Goal: Transaction & Acquisition: Purchase product/service

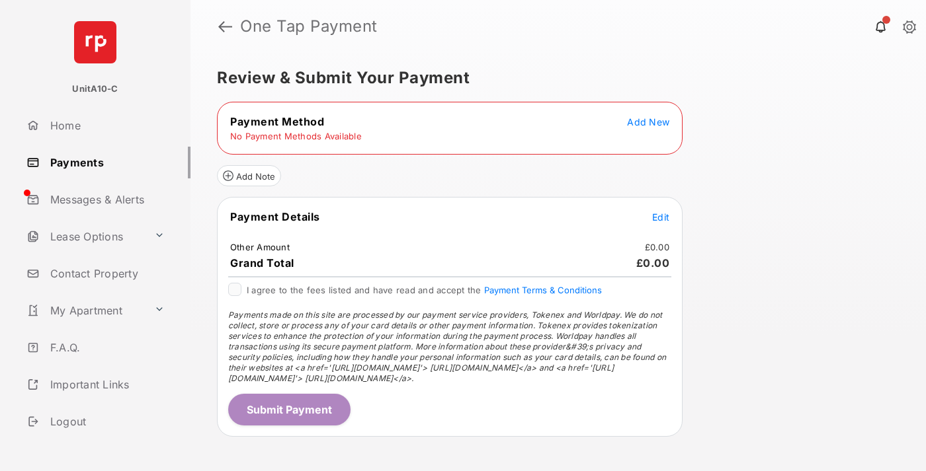
click at [648, 122] on span "Add New" at bounding box center [648, 121] width 42 height 11
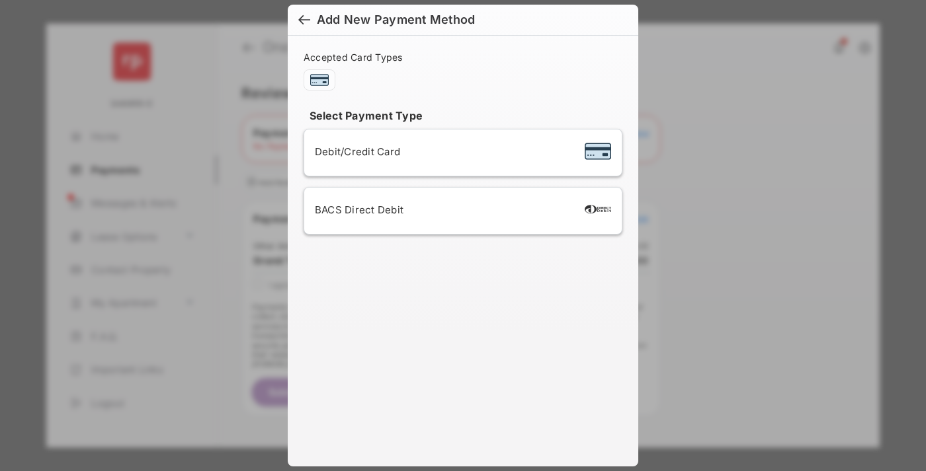
click at [354, 151] on span "Debit/Credit Card" at bounding box center [357, 151] width 85 height 13
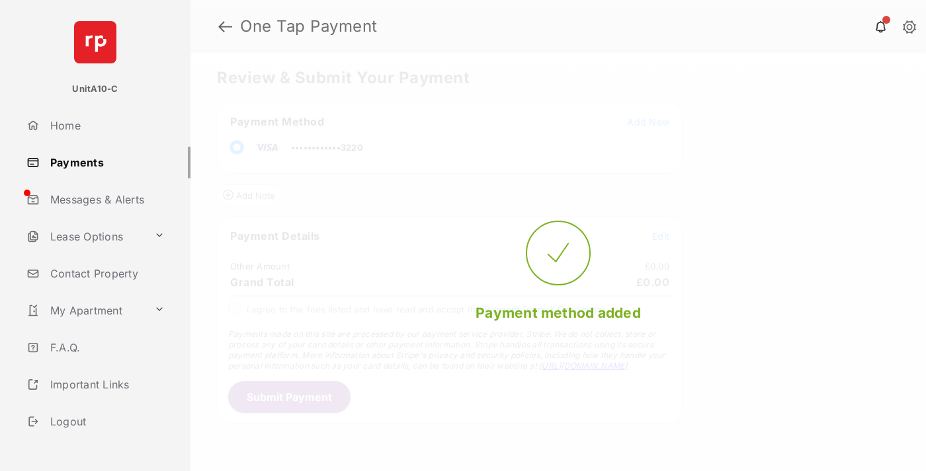
click at [661, 236] on span "Edit" at bounding box center [660, 236] width 17 height 11
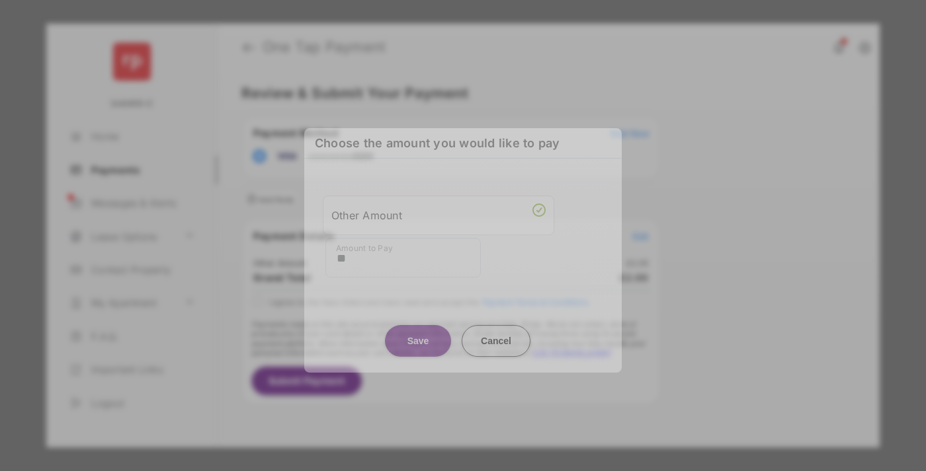
type input "**"
click at [418, 335] on button "Save" at bounding box center [418, 341] width 66 height 32
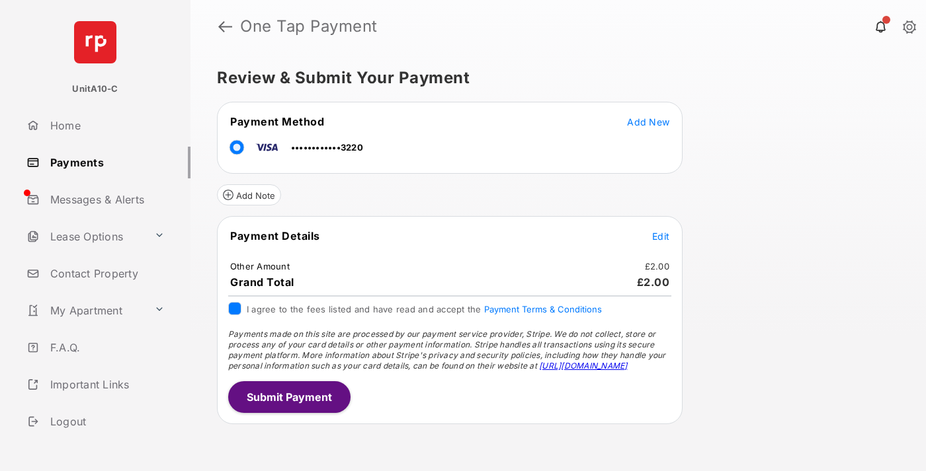
click at [288, 397] on button "Submit Payment" at bounding box center [289, 398] width 122 height 32
